Goal: Task Accomplishment & Management: Manage account settings

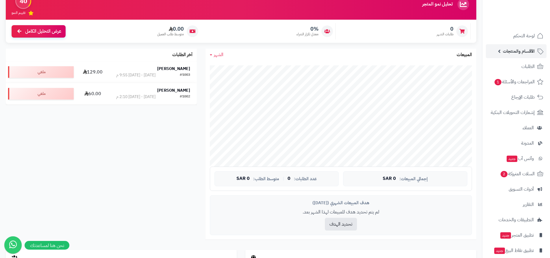
click at [517, 51] on span "الأقسام والمنتجات" at bounding box center [519, 51] width 32 height 8
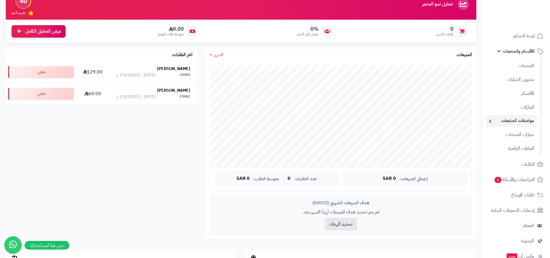
click at [498, 122] on link "مواصفات المنتجات" at bounding box center [511, 121] width 51 height 12
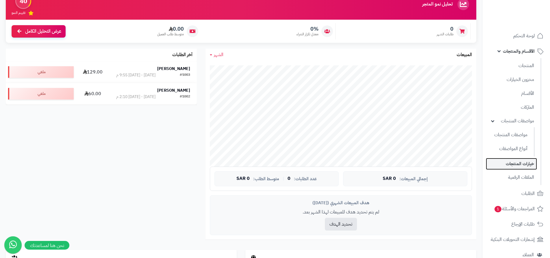
click at [511, 164] on link "خيارات المنتجات" at bounding box center [511, 164] width 51 height 12
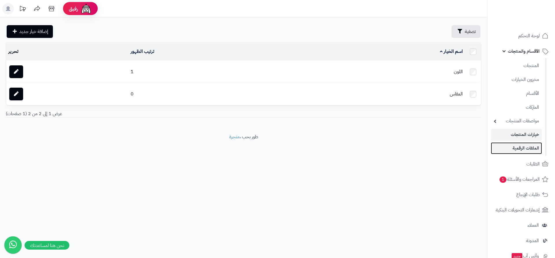
click at [524, 149] on link "الملفات الرقمية" at bounding box center [516, 148] width 51 height 12
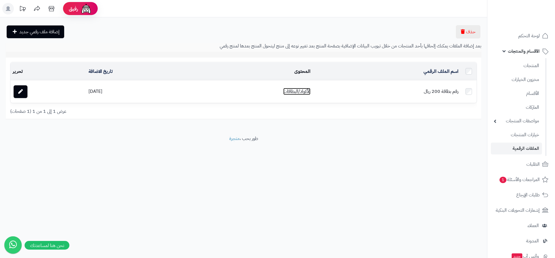
click at [304, 91] on link "الأكواد/البطاقات" at bounding box center [296, 91] width 27 height 7
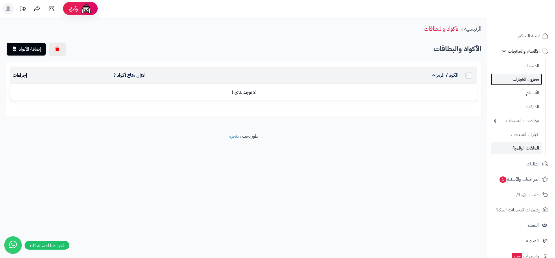
click at [516, 81] on link "مخزون الخيارات" at bounding box center [516, 79] width 51 height 12
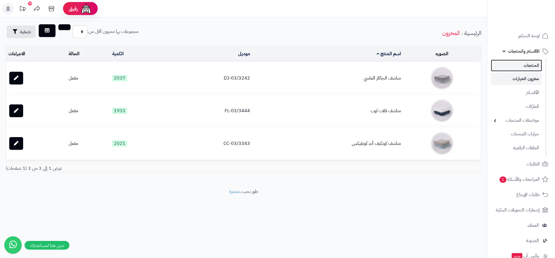
click at [522, 67] on link "المنتجات" at bounding box center [516, 66] width 51 height 12
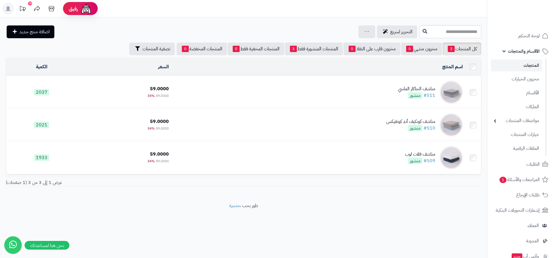
click at [390, 92] on td "مناشف الجاكار الماسي #511 منشور" at bounding box center [318, 92] width 294 height 32
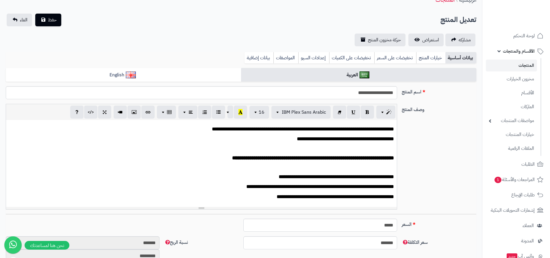
scroll to position [58, 0]
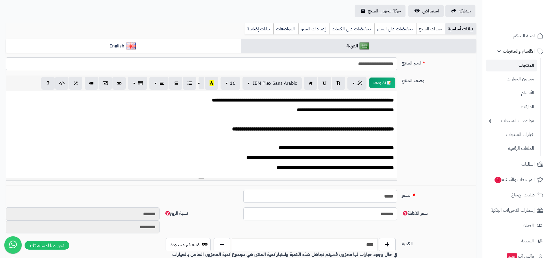
click at [431, 30] on link "خيارات المنتج" at bounding box center [430, 29] width 29 height 12
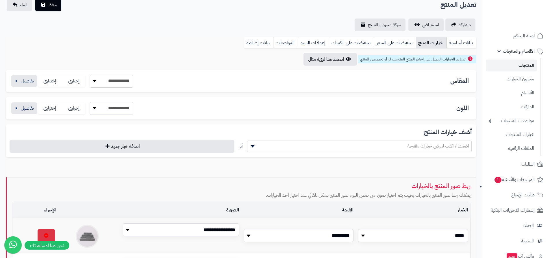
scroll to position [0, 0]
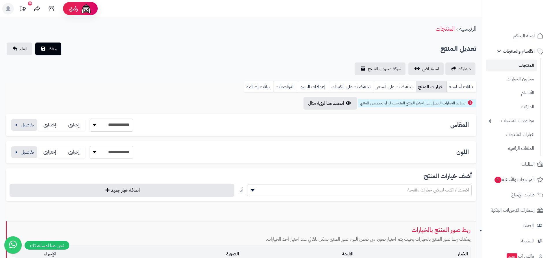
click at [396, 86] on link "تخفيضات على السعر" at bounding box center [395, 87] width 42 height 12
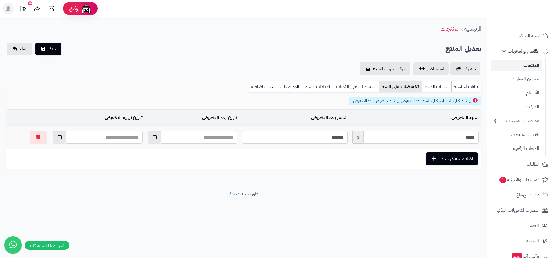
click at [365, 87] on link "تخفيضات على الكميات" at bounding box center [356, 87] width 45 height 12
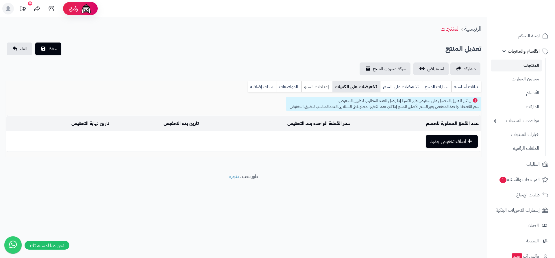
click at [319, 86] on link "إعدادات السيو" at bounding box center [317, 87] width 31 height 12
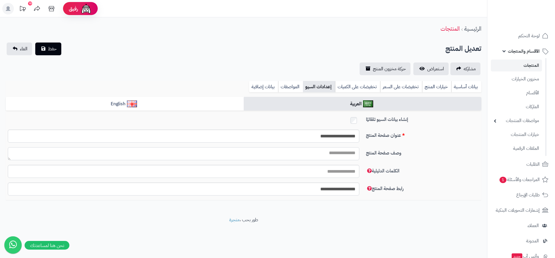
click at [342, 154] on textarea "وصف صفحة المنتج" at bounding box center [184, 153] width 352 height 13
click at [289, 86] on link "المواصفات" at bounding box center [290, 87] width 25 height 12
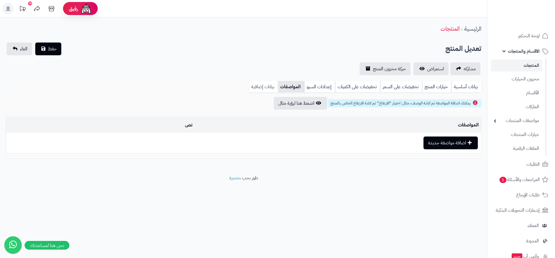
click at [266, 87] on link "بيانات إضافية" at bounding box center [263, 87] width 29 height 12
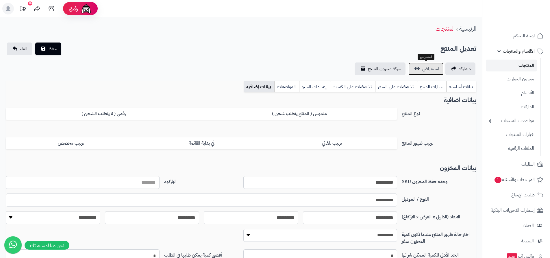
click at [426, 69] on span "استعراض" at bounding box center [430, 68] width 17 height 7
click at [512, 80] on link "مخزون الخيارات" at bounding box center [511, 79] width 51 height 12
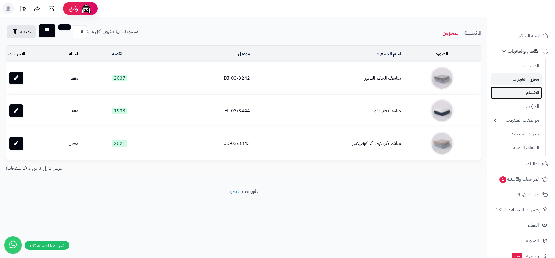
click at [529, 94] on link "الأقسام" at bounding box center [516, 93] width 51 height 12
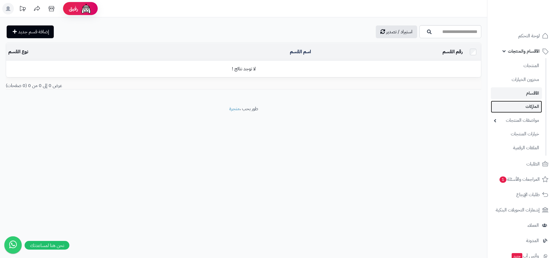
click at [531, 107] on link "الماركات" at bounding box center [516, 107] width 51 height 12
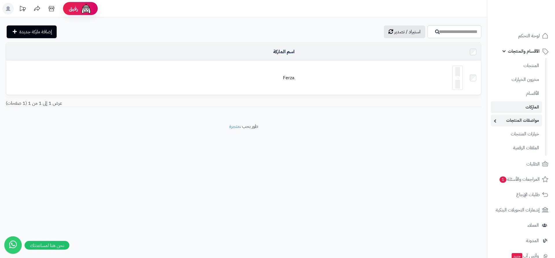
click at [529, 120] on link "مواصفات المنتجات" at bounding box center [516, 120] width 51 height 12
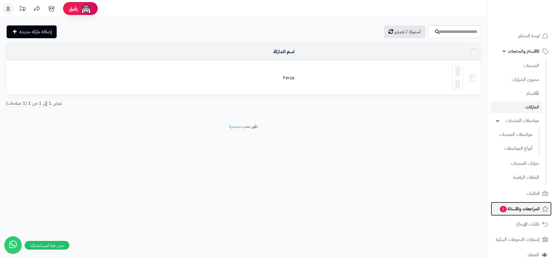
click at [522, 210] on span "المراجعات والأسئلة 1" at bounding box center [519, 209] width 40 height 8
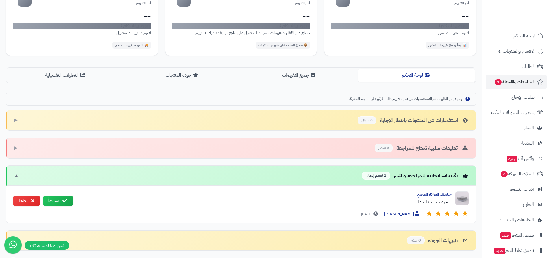
scroll to position [87, 0]
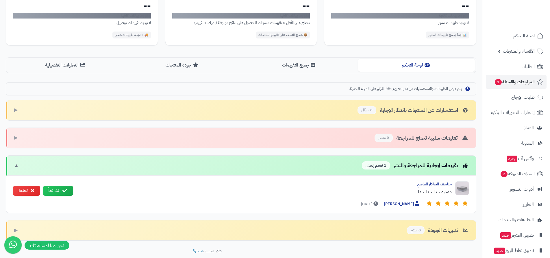
click at [92, 167] on div "تقييمات إيجابية للمراجعة والنشر 1 تقييم إيجابي ▼" at bounding box center [241, 166] width 470 height 20
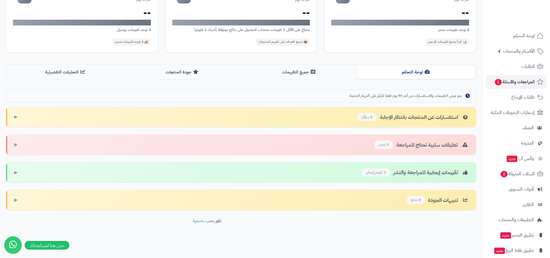
click at [370, 174] on span "1 تقييم إيجابي" at bounding box center [376, 172] width 28 height 8
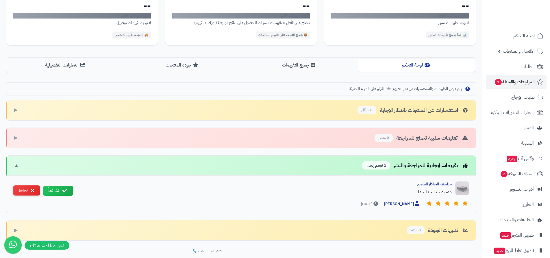
click at [34, 191] on button "تجاهل" at bounding box center [26, 190] width 27 height 10
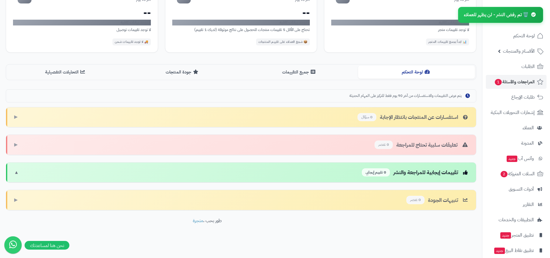
scroll to position [80, 0]
click at [502, 174] on span "2" at bounding box center [503, 174] width 7 height 7
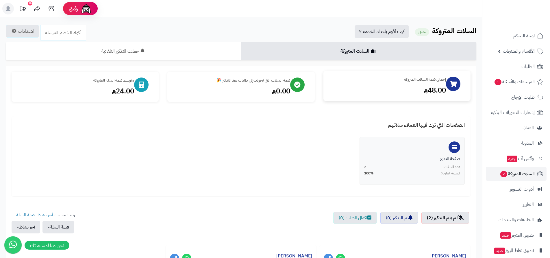
click at [391, 91] on div "48.00" at bounding box center [387, 90] width 117 height 10
click at [431, 91] on div "48.00" at bounding box center [387, 90] width 117 height 10
click at [450, 87] on icon at bounding box center [453, 84] width 7 height 6
click at [134, 86] on div at bounding box center [141, 84] width 14 height 14
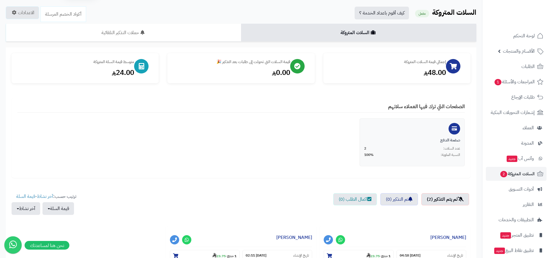
scroll to position [29, 0]
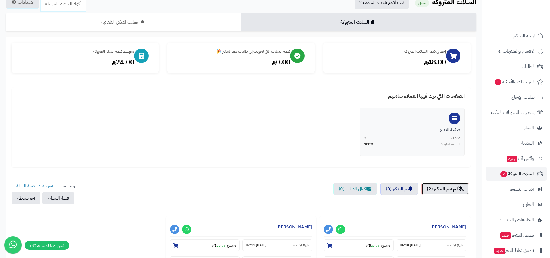
click at [437, 190] on link "لم يتم التذكير (2)" at bounding box center [446, 189] width 48 height 12
click at [460, 189] on icon at bounding box center [461, 188] width 6 height 5
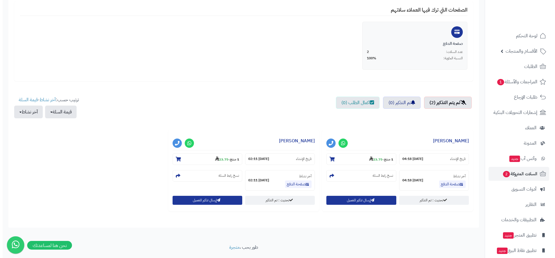
scroll to position [116, 0]
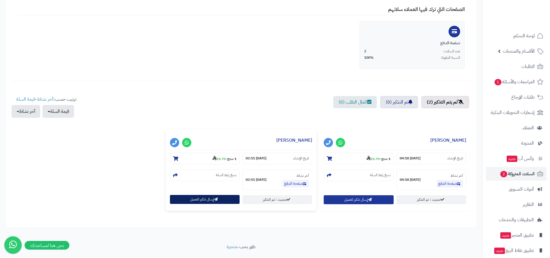
click at [217, 201] on button "إرسال تذكير للعميل" at bounding box center [205, 199] width 70 height 9
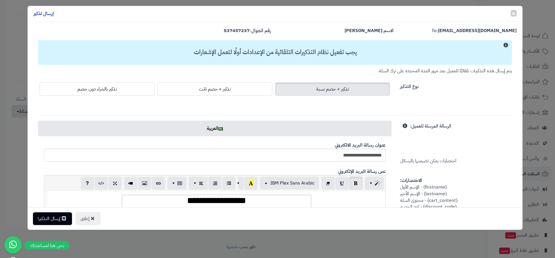
scroll to position [0, 0]
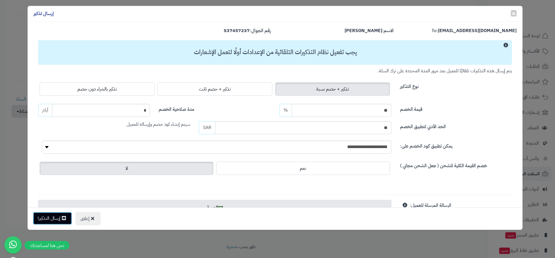
click at [59, 219] on button "إرسال التذكير!" at bounding box center [52, 218] width 39 height 13
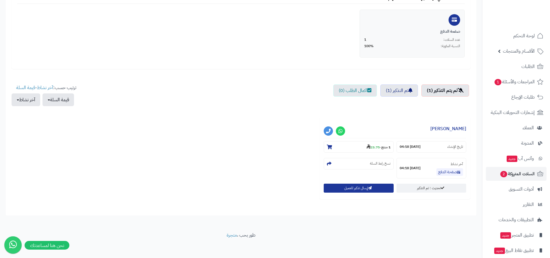
scroll to position [130, 0]
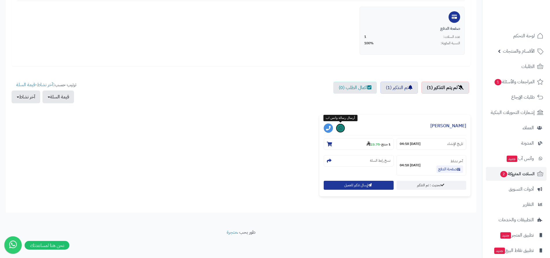
click at [340, 129] on icon at bounding box center [341, 128] width 4 height 5
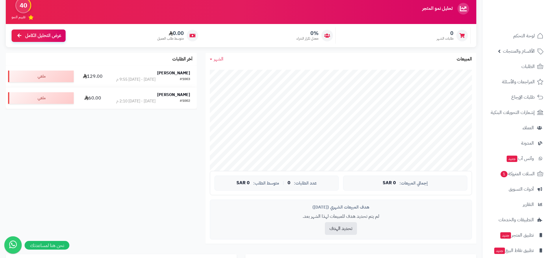
scroll to position [58, 0]
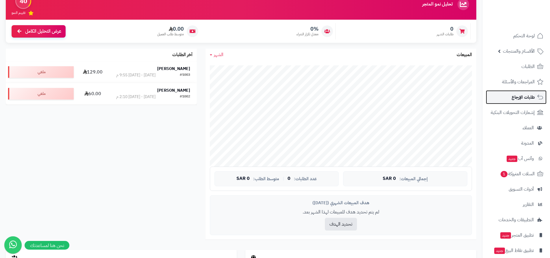
click at [519, 97] on span "طلبات الإرجاع" at bounding box center [523, 97] width 23 height 8
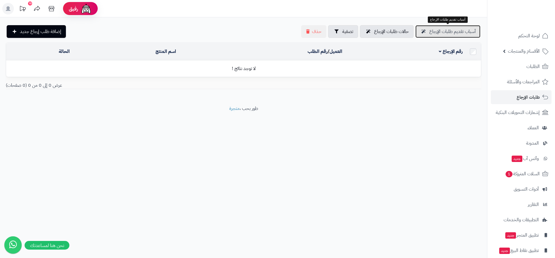
click at [448, 32] on span "أسباب تقديم طلبات الإرجاع" at bounding box center [452, 31] width 47 height 7
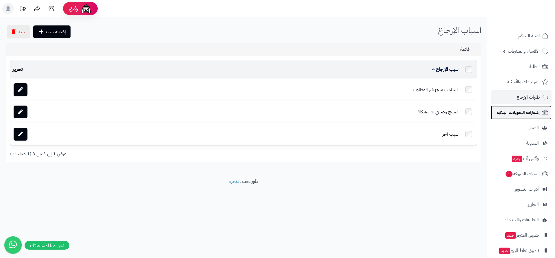
click at [523, 114] on span "إشعارات التحويلات البنكية" at bounding box center [518, 112] width 43 height 8
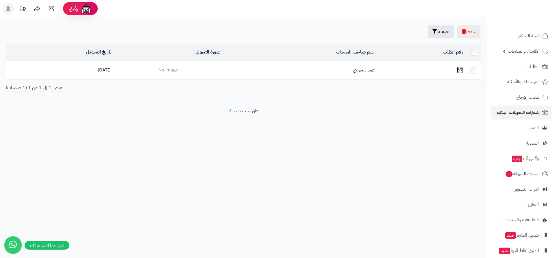
click at [460, 70] on link "67" at bounding box center [460, 69] width 6 height 7
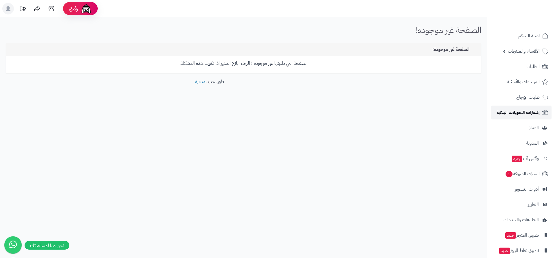
click at [518, 112] on span "إشعارات التحويلات البنكية" at bounding box center [518, 112] width 43 height 8
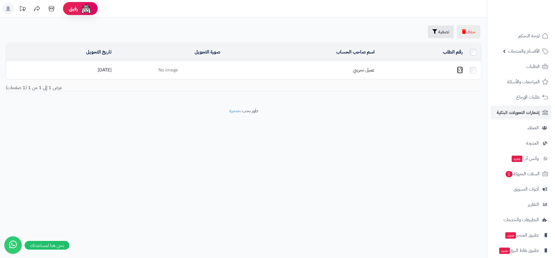
click at [460, 70] on link "67" at bounding box center [460, 69] width 6 height 7
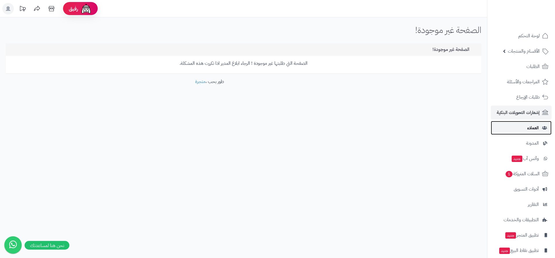
click at [529, 129] on span "العملاء" at bounding box center [533, 128] width 12 height 8
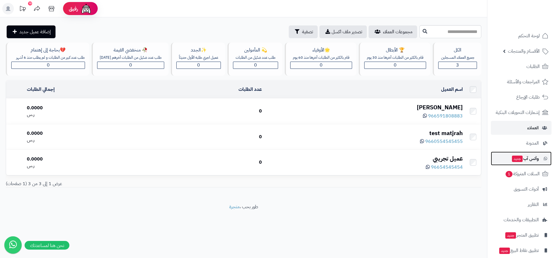
click at [531, 158] on span "وآتس آب جديد" at bounding box center [524, 158] width 27 height 8
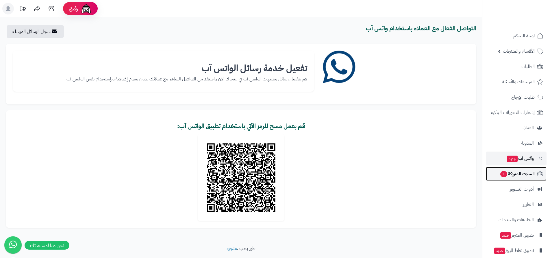
click at [503, 177] on span "1" at bounding box center [503, 174] width 7 height 6
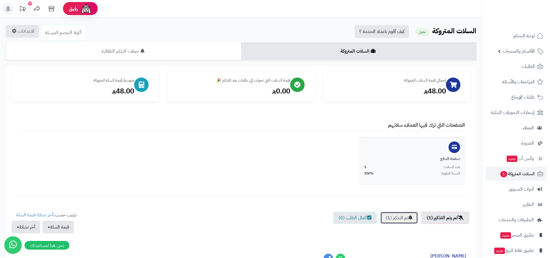
click at [404, 219] on link "تم التذكير (1)" at bounding box center [399, 218] width 38 height 12
click at [416, 171] on div "النسبة المئوية: 100%" at bounding box center [412, 173] width 96 height 5
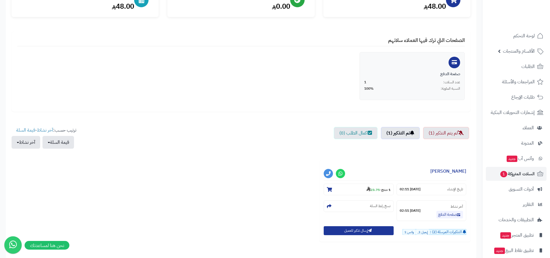
scroll to position [87, 0]
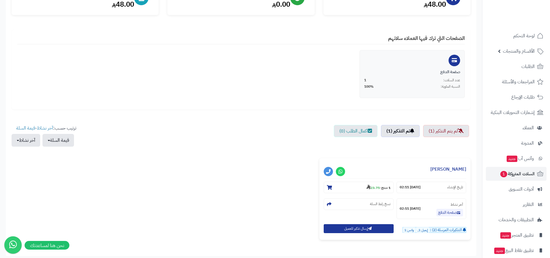
click at [407, 230] on span "واتس:1" at bounding box center [409, 230] width 12 height 6
click at [422, 232] on span "إيميل:1," at bounding box center [422, 230] width 13 height 6
click at [441, 232] on span "التذكيرات المرسلة (2) :" at bounding box center [446, 229] width 32 height 5
click at [420, 232] on span "إيميل:1," at bounding box center [422, 230] width 13 height 6
click at [401, 231] on div "التذكيرات المرسلة (2) : إيميل:1, واتس:1" at bounding box center [432, 228] width 70 height 9
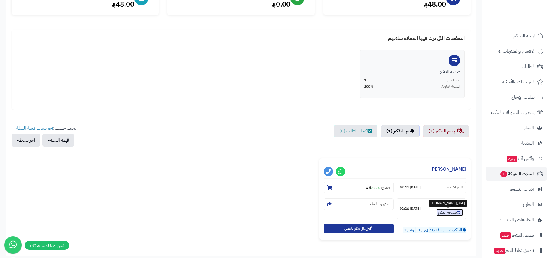
click at [443, 214] on link "صفحة الدفع" at bounding box center [450, 213] width 27 height 8
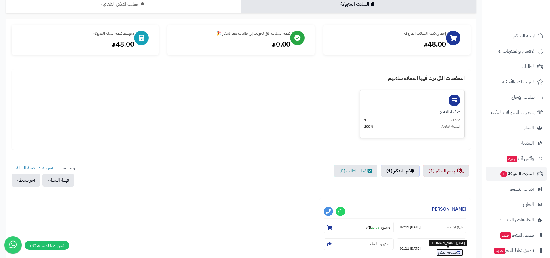
scroll to position [0, 0]
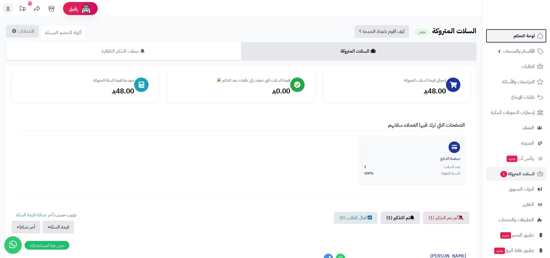
click at [520, 35] on span "لوحة التحكم" at bounding box center [524, 36] width 21 height 8
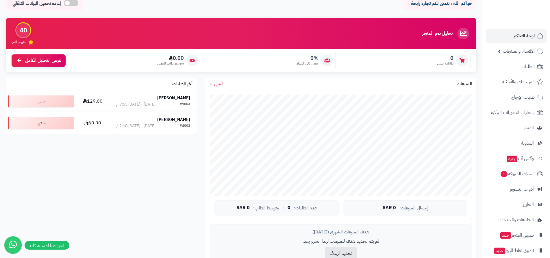
scroll to position [29, 0]
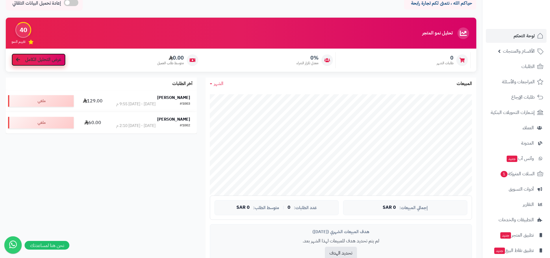
click at [39, 60] on span "عرض التحليل الكامل" at bounding box center [43, 59] width 36 height 7
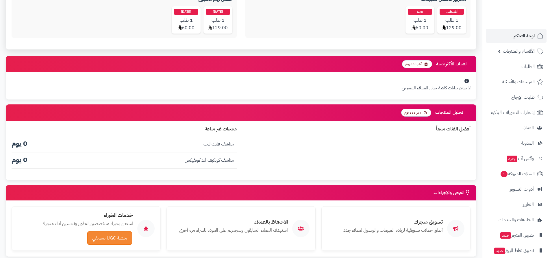
scroll to position [533, 0]
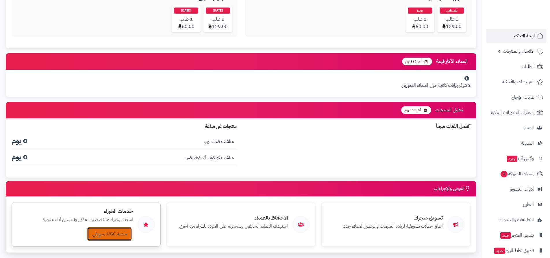
click at [110, 227] on link "منصة UGC تسويقي" at bounding box center [109, 233] width 45 height 13
